Goal: Task Accomplishment & Management: Manage account settings

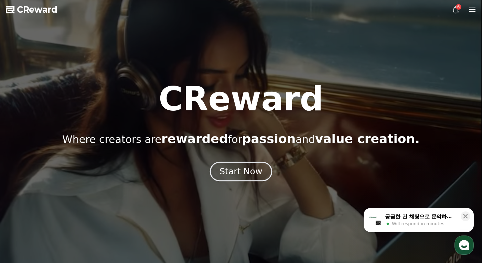
click at [262, 166] on button "Start Now" at bounding box center [241, 172] width 62 height 20
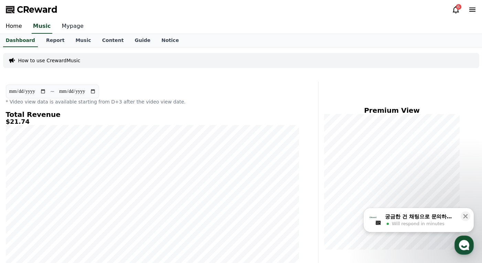
click at [66, 29] on link "Mypage" at bounding box center [72, 26] width 33 height 14
select select "**********"
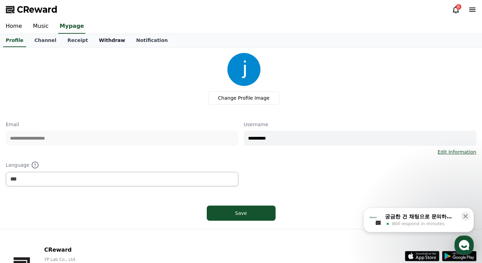
click at [104, 43] on link "Withdraw" at bounding box center [111, 40] width 37 height 13
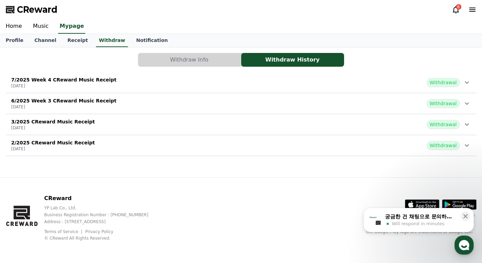
click at [469, 85] on icon at bounding box center [467, 82] width 8 height 8
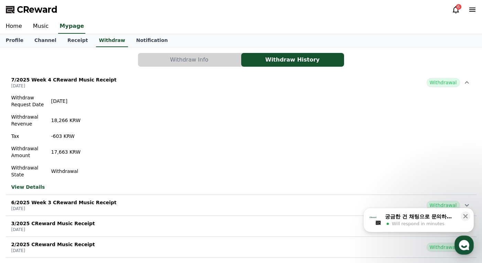
click at [158, 126] on div "Withdraw Request Date [DATE] Withdrawal Revenue 18,266 KRW Tax -603 KRW Withdra…" at bounding box center [241, 143] width 471 height 102
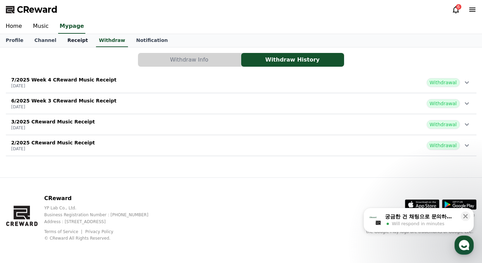
click at [65, 41] on link "Receipt" at bounding box center [78, 40] width 32 height 13
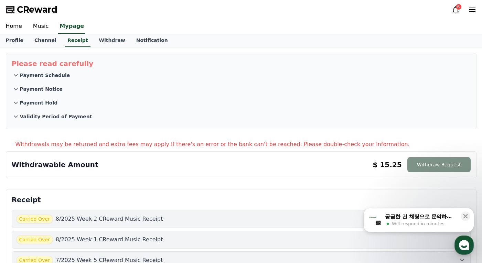
click at [438, 165] on button "Withdraw Request" at bounding box center [438, 164] width 63 height 15
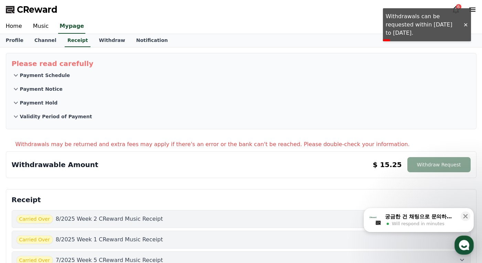
click at [467, 26] on div at bounding box center [465, 25] width 11 height 7
